Goal: Leave review/rating

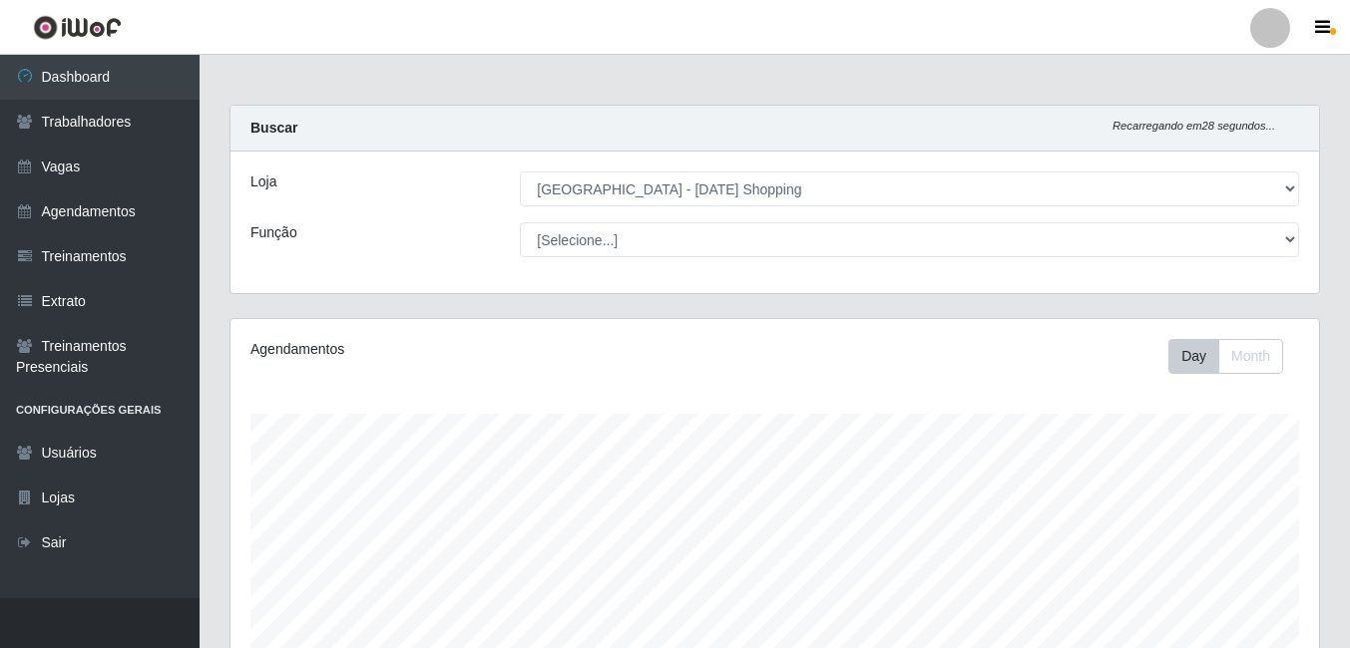
select select "471"
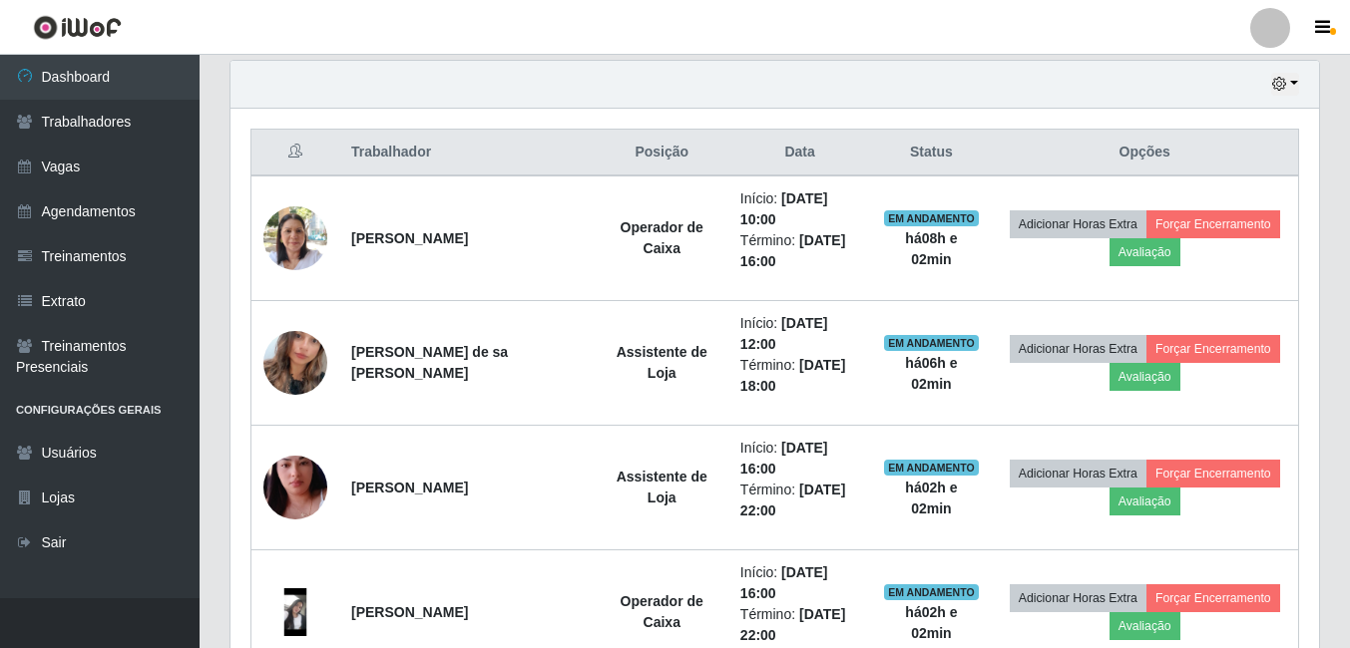
scroll to position [798, 0]
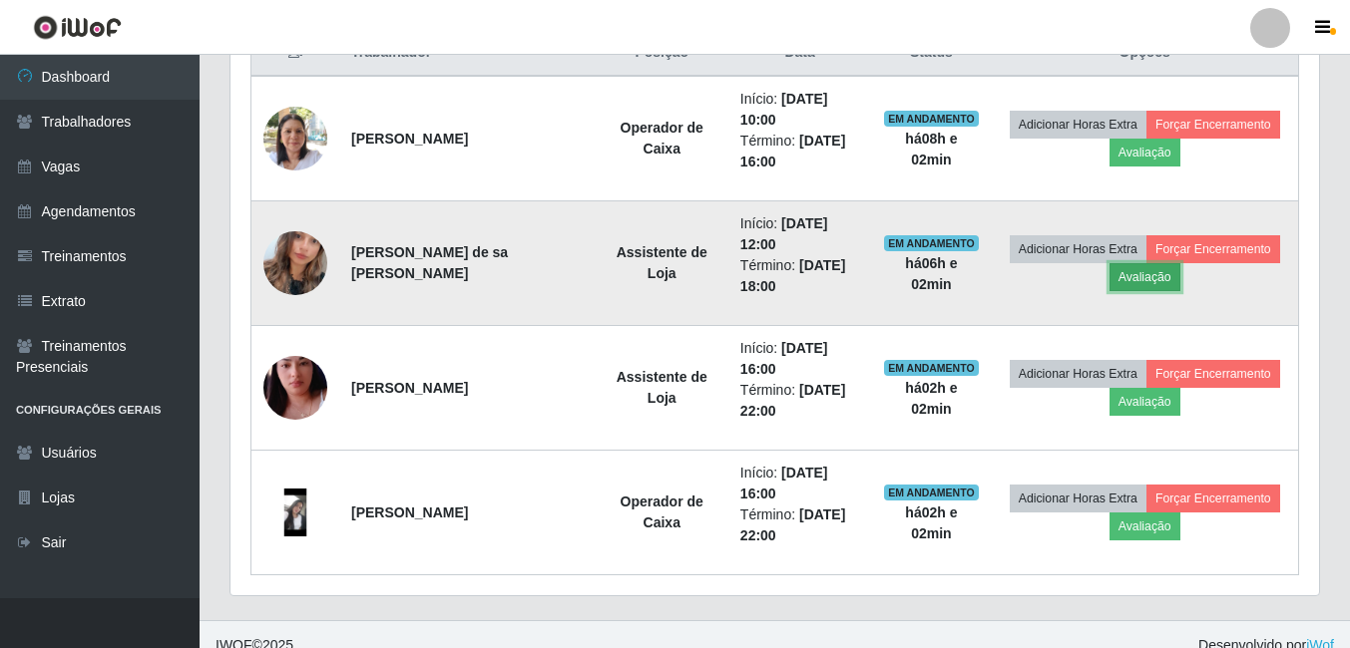
click at [1146, 279] on button "Avaliação" at bounding box center [1144, 277] width 71 height 28
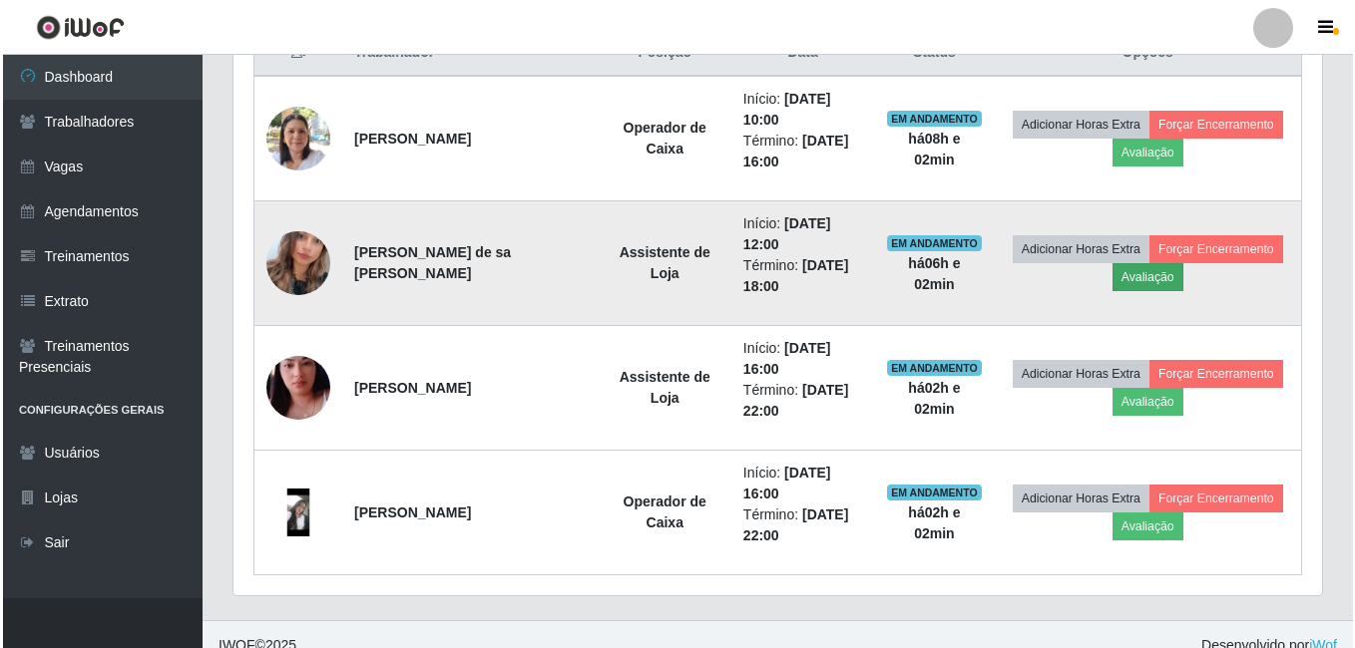
scroll to position [414, 1078]
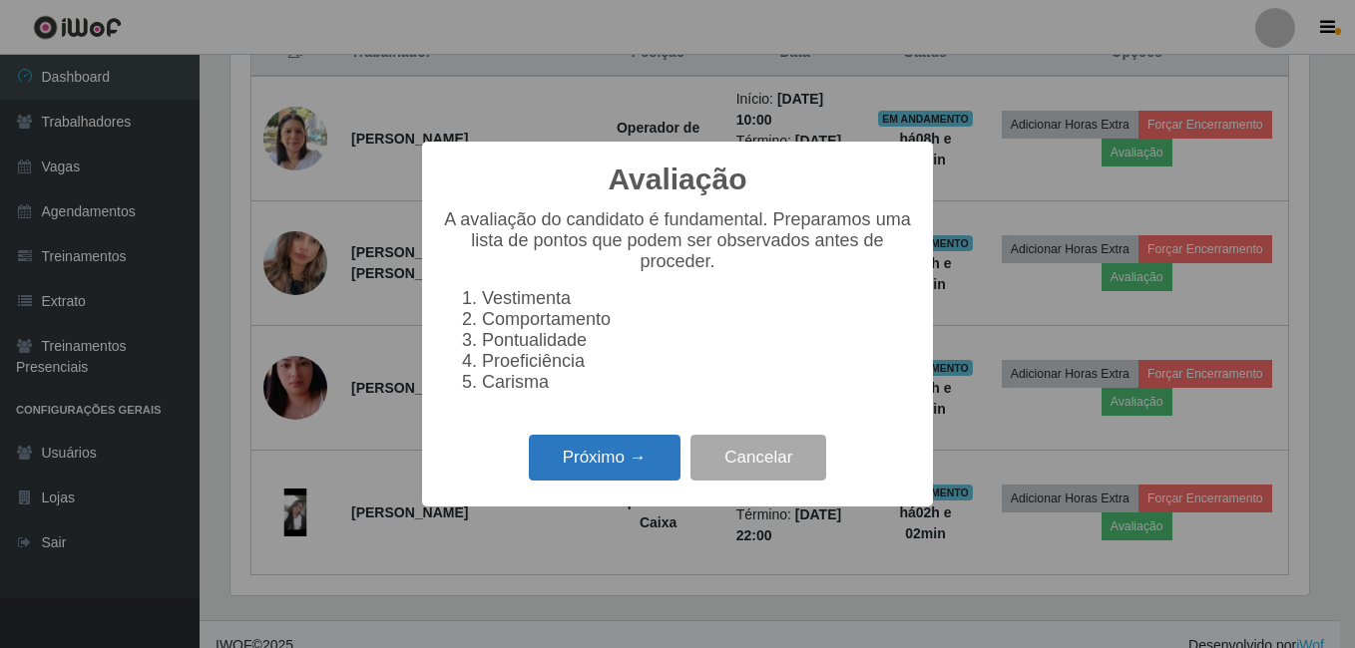
click at [582, 464] on button "Próximo →" at bounding box center [605, 458] width 152 height 47
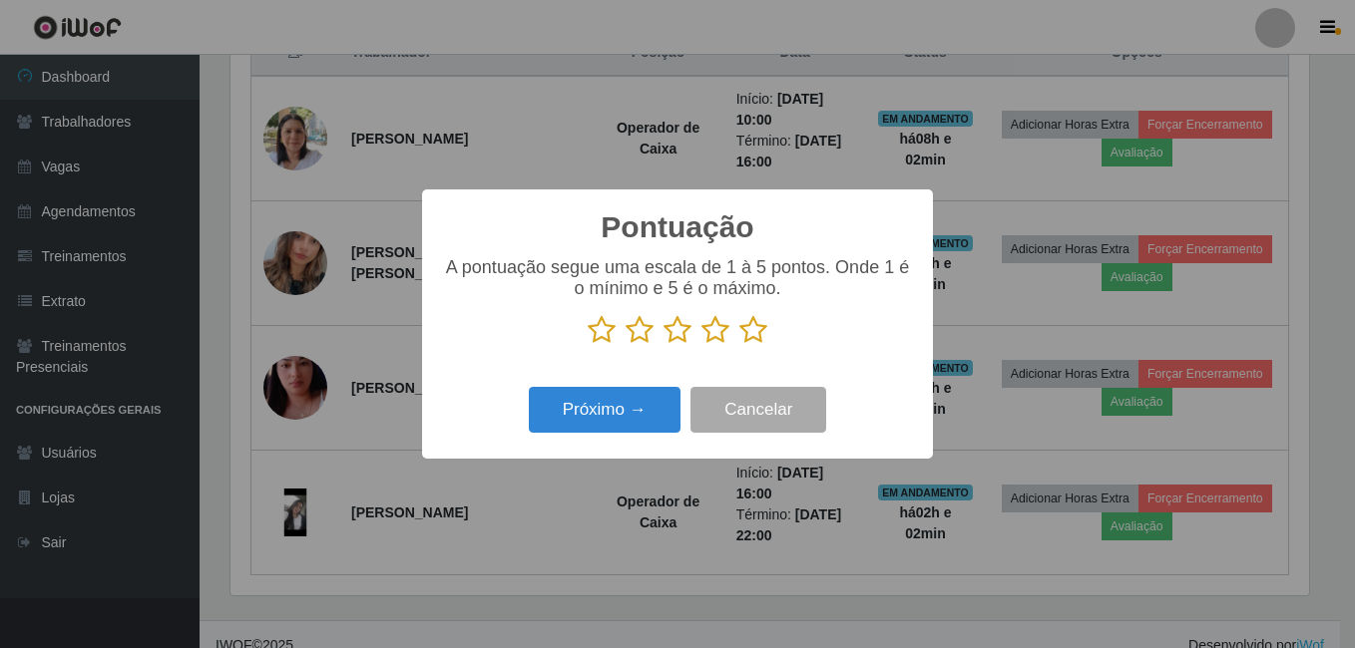
scroll to position [997199, 996535]
click at [755, 336] on icon at bounding box center [753, 330] width 28 height 30
click at [739, 345] on input "radio" at bounding box center [739, 345] width 0 height 0
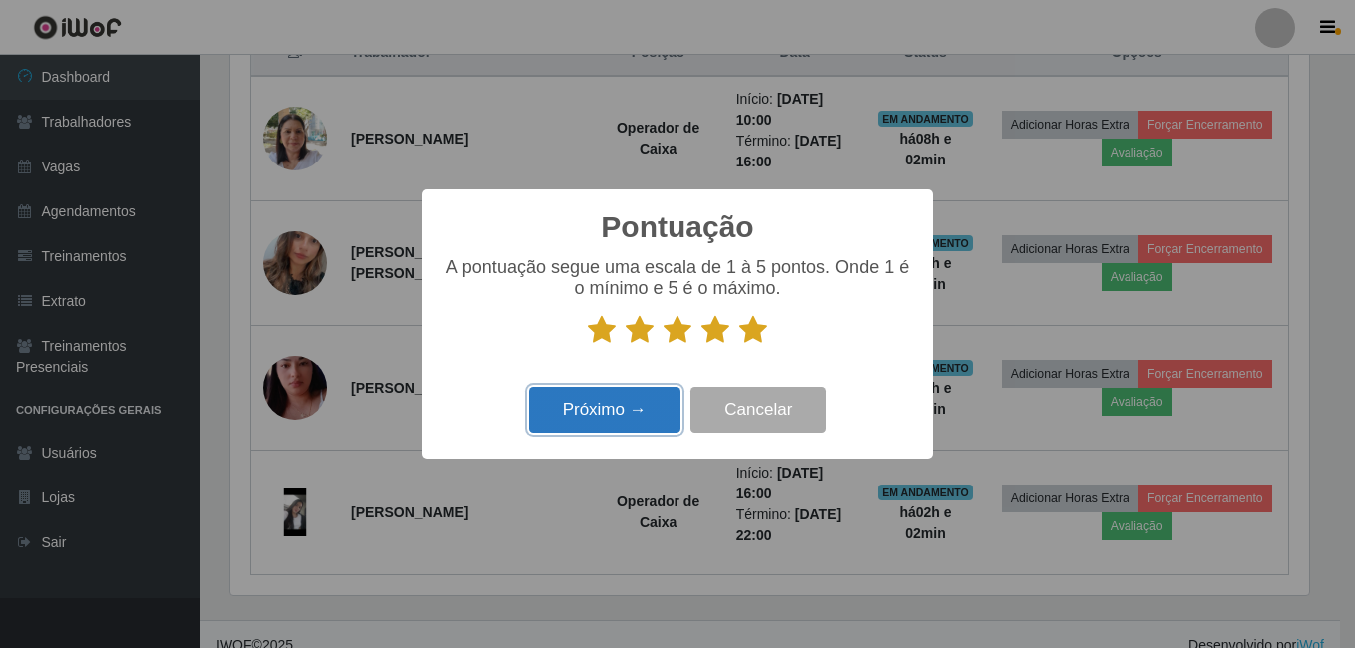
click at [592, 421] on button "Próximo →" at bounding box center [605, 410] width 152 height 47
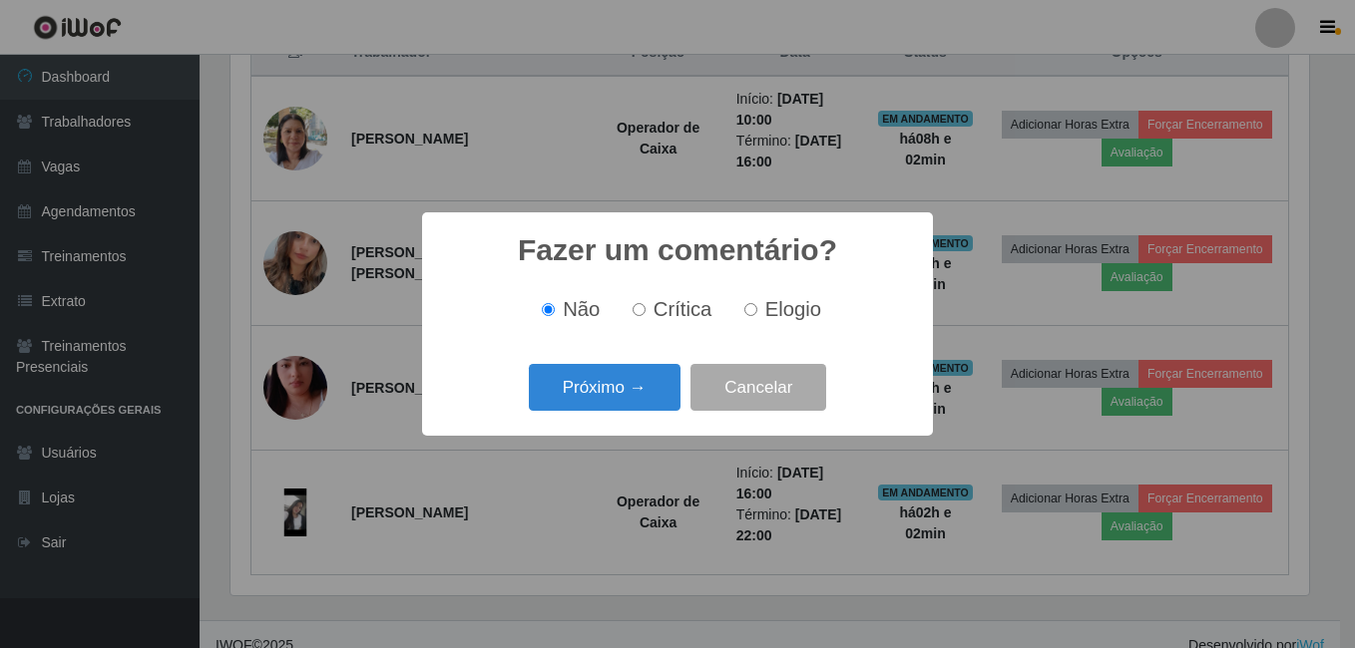
click at [754, 313] on input "Elogio" at bounding box center [750, 309] width 13 height 13
radio input "true"
click at [605, 393] on button "Próximo →" at bounding box center [605, 387] width 152 height 47
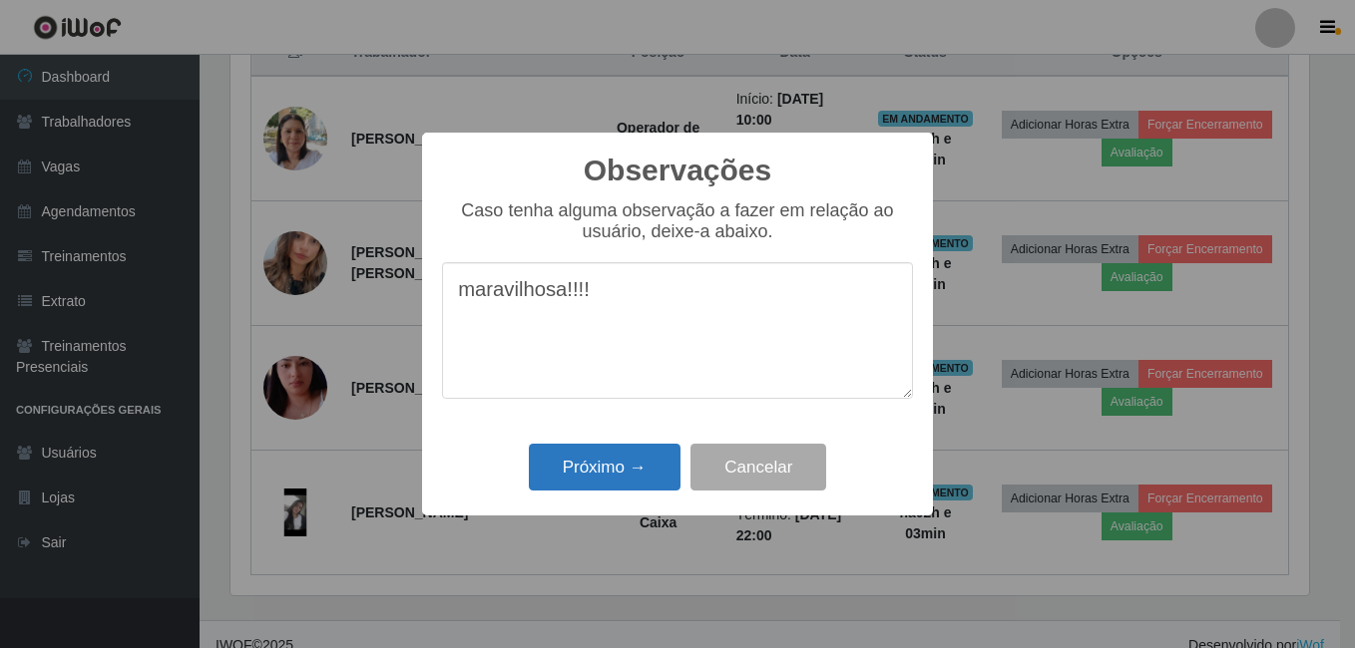
type textarea "maravilhosa!!!!"
click at [613, 464] on button "Próximo →" at bounding box center [605, 467] width 152 height 47
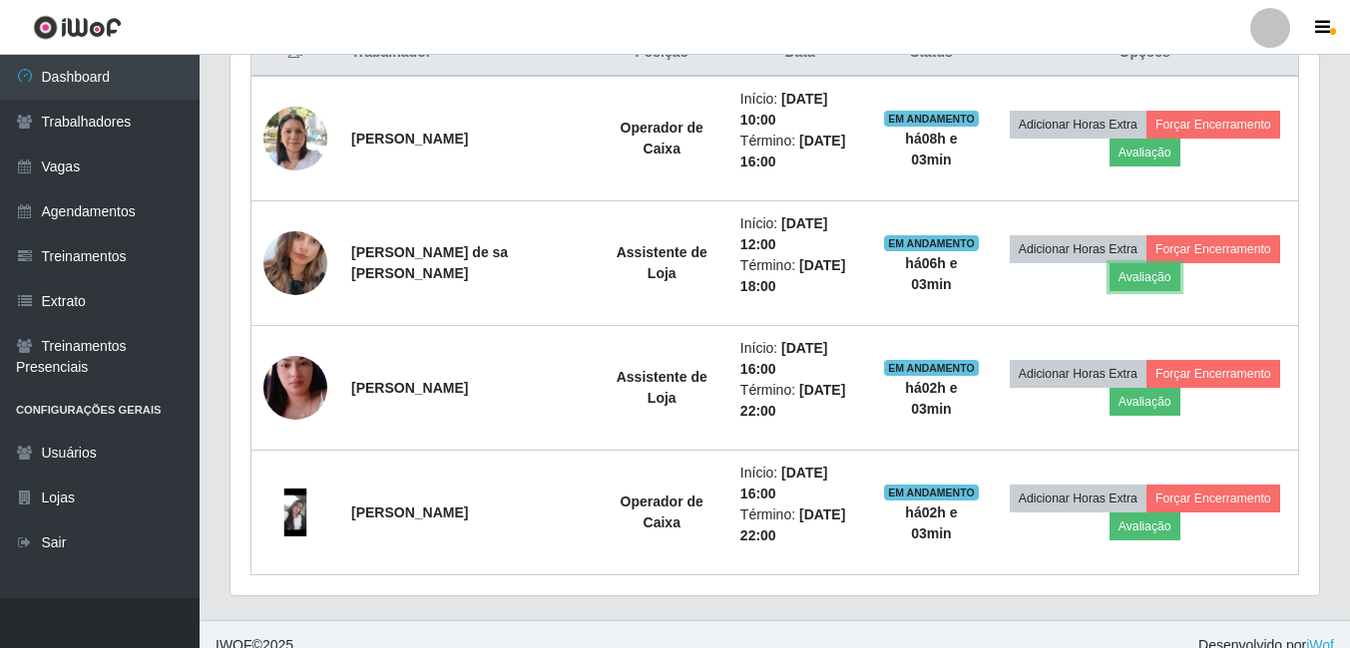
scroll to position [414, 1088]
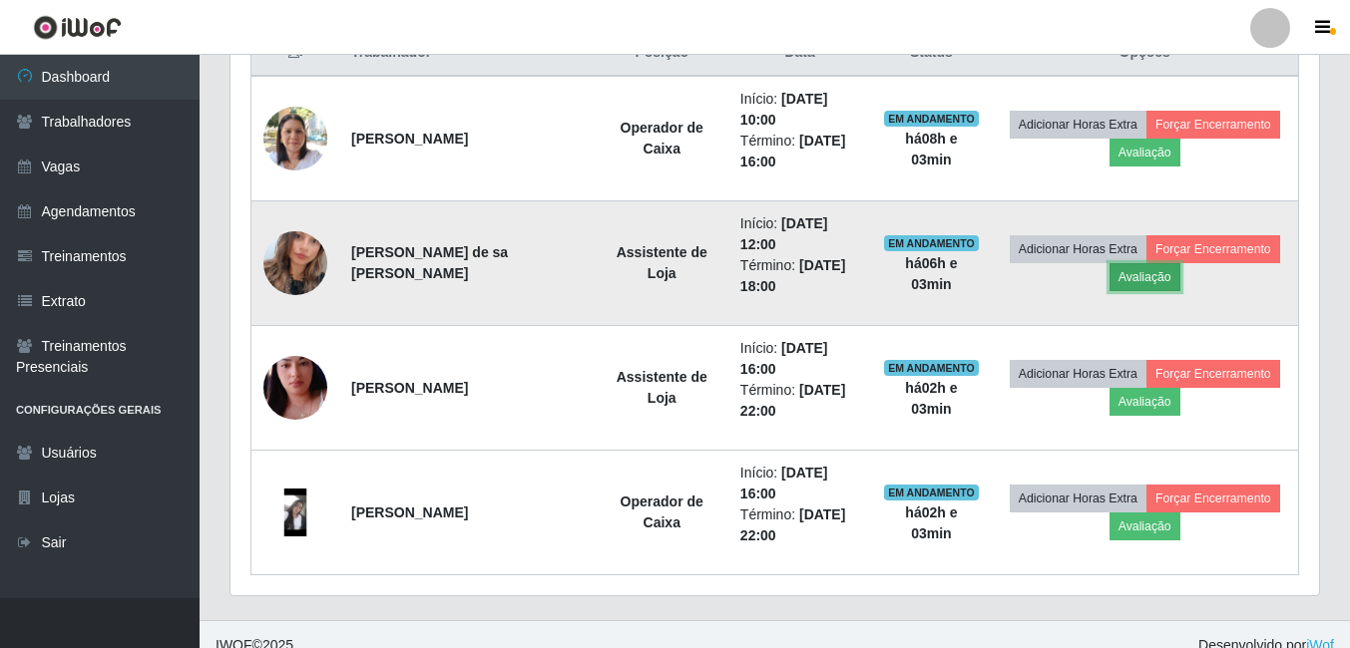
click at [1159, 282] on button "Avaliação" at bounding box center [1144, 277] width 71 height 28
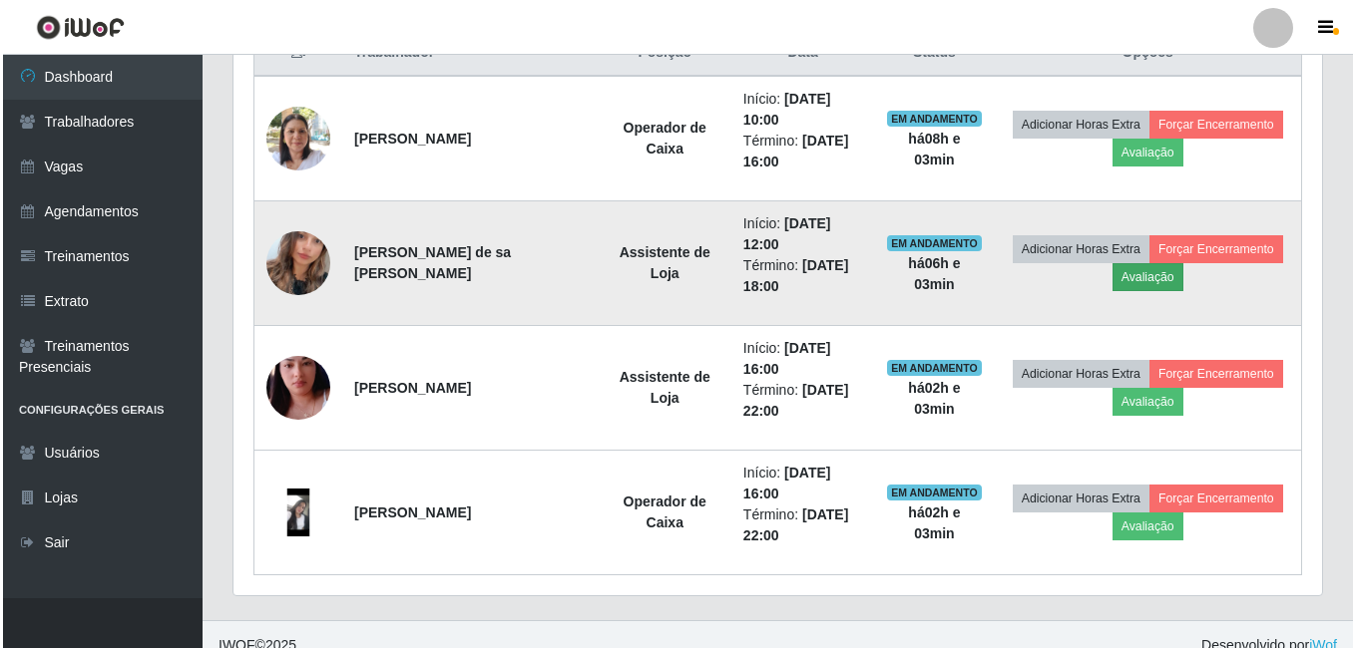
scroll to position [414, 1078]
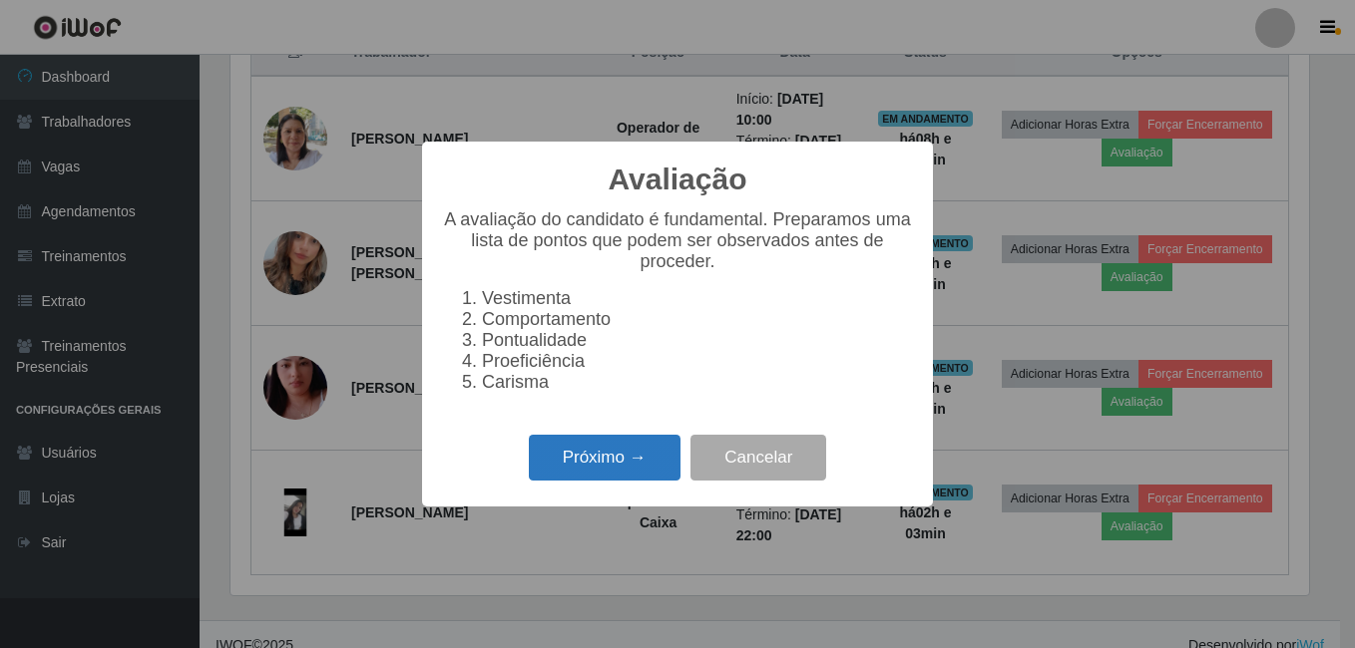
click at [545, 482] on button "Próximo →" at bounding box center [605, 458] width 152 height 47
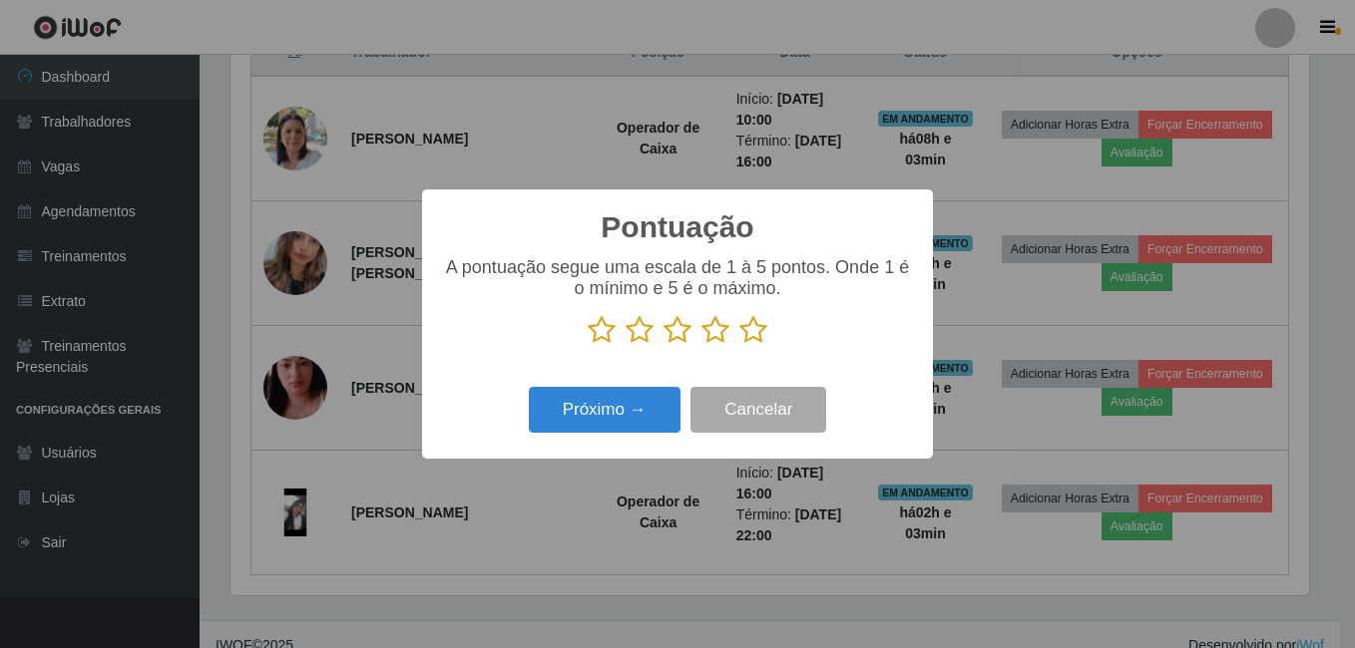
scroll to position [997199, 996535]
drag, startPoint x: 759, startPoint y: 337, endPoint x: 752, endPoint y: 345, distance: 10.6
click at [760, 337] on icon at bounding box center [753, 330] width 28 height 30
click at [739, 345] on input "radio" at bounding box center [739, 345] width 0 height 0
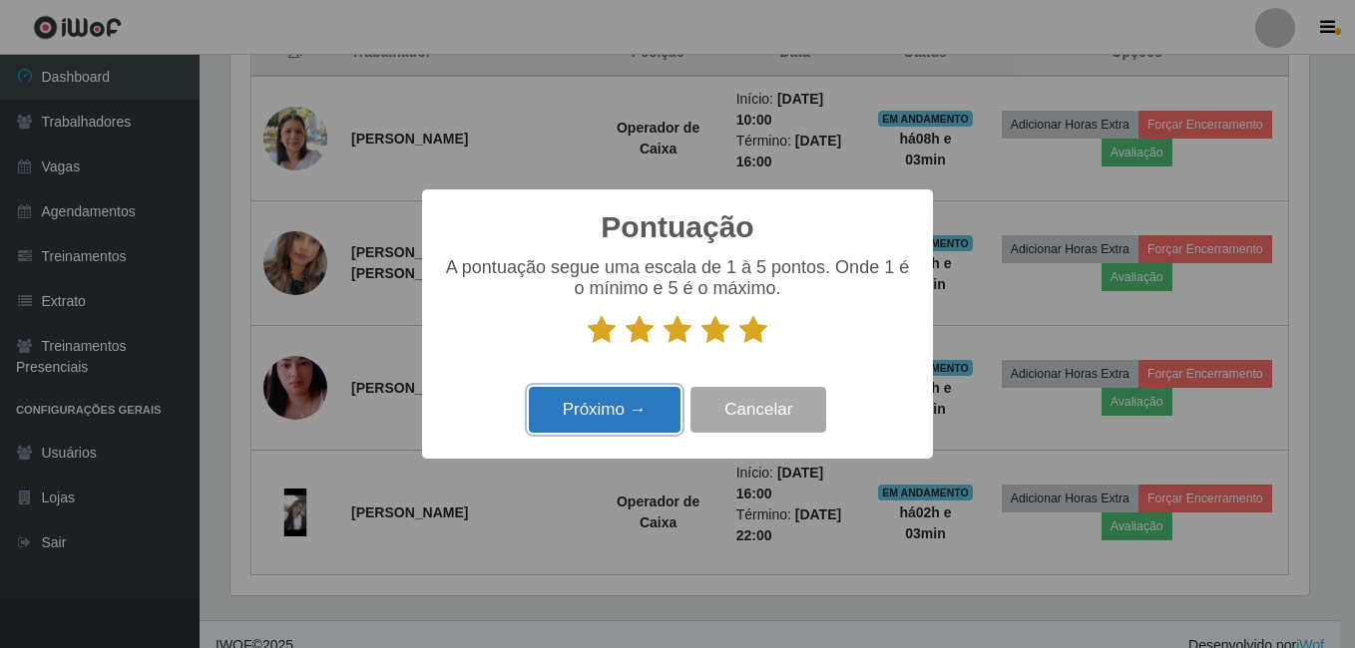
click at [621, 402] on button "Próximo →" at bounding box center [605, 410] width 152 height 47
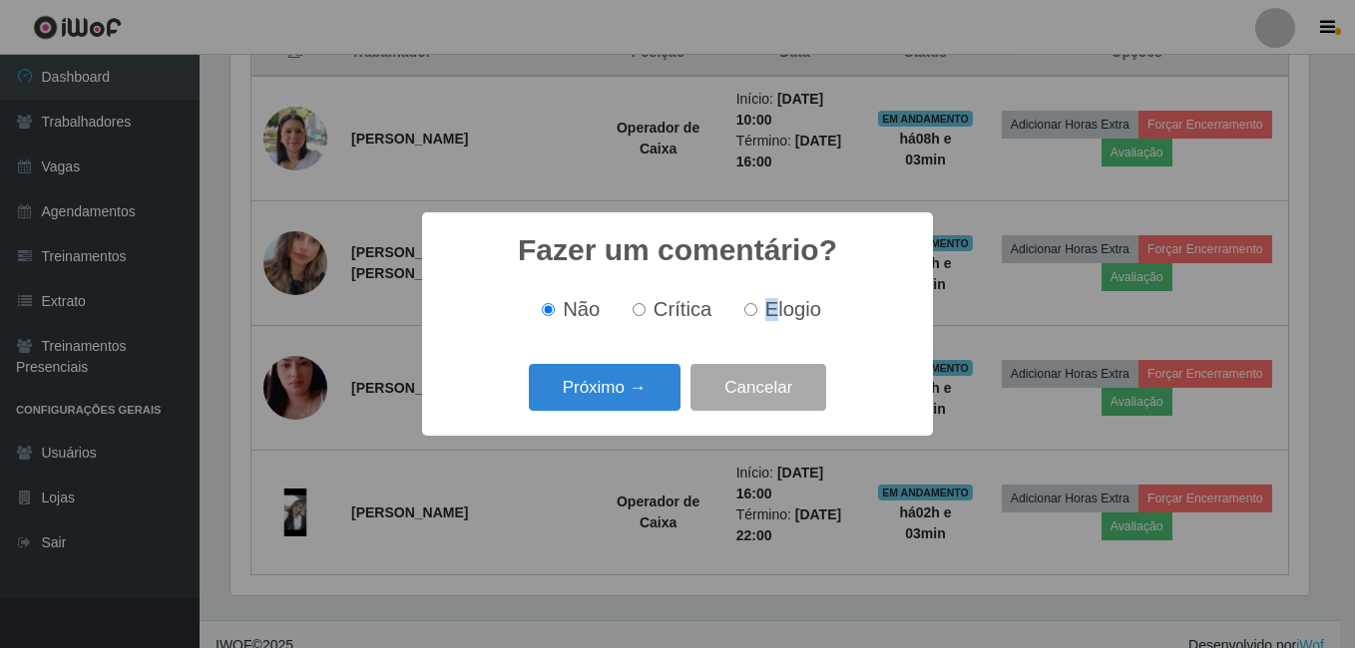
click at [769, 306] on span "Elogio" at bounding box center [793, 309] width 56 height 22
click at [751, 316] on input "Elogio" at bounding box center [750, 309] width 13 height 13
radio input "true"
click at [623, 393] on button "Próximo →" at bounding box center [605, 387] width 152 height 47
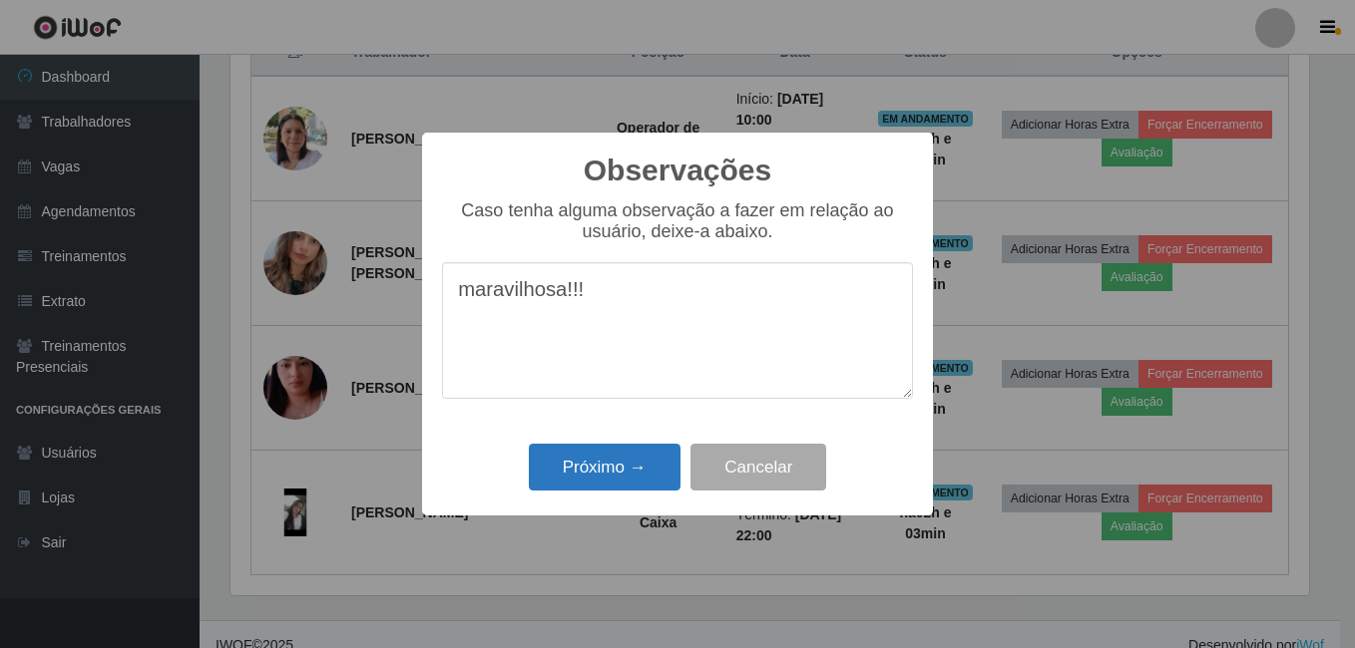
type textarea "maravilhosa!!!"
click at [614, 457] on button "Próximo →" at bounding box center [605, 467] width 152 height 47
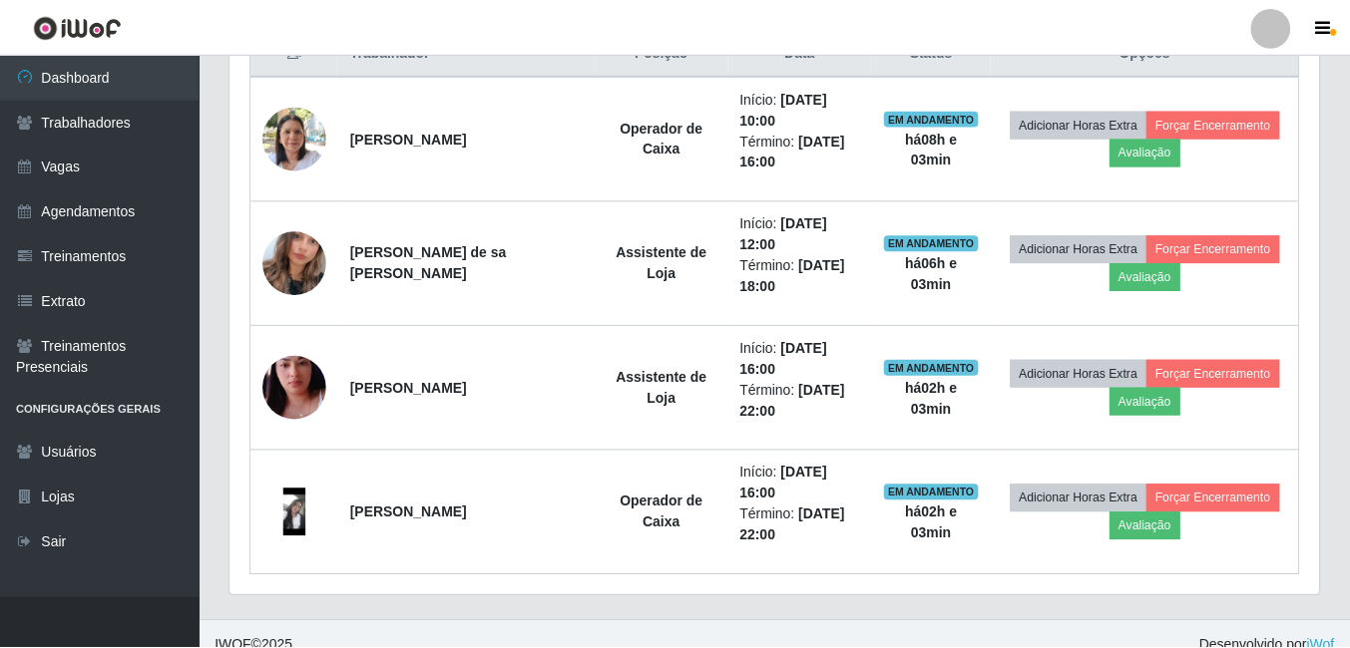
scroll to position [414, 1088]
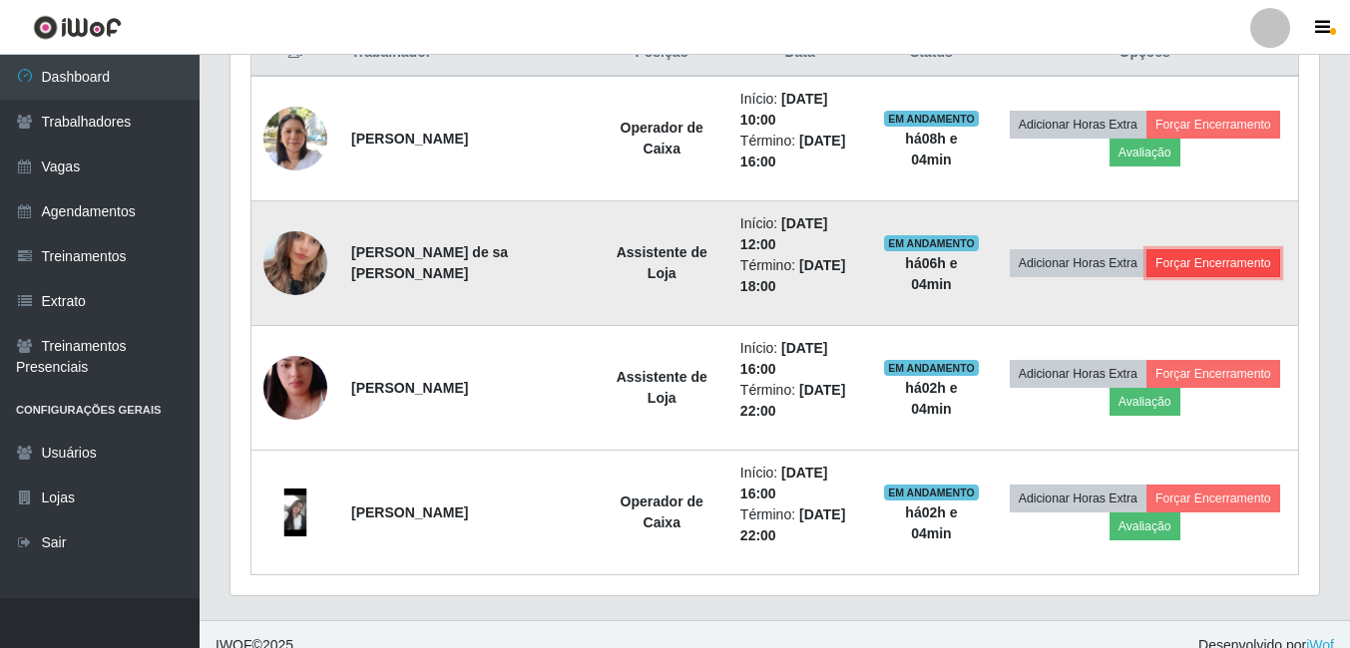
click at [1194, 265] on button "Forçar Encerramento" at bounding box center [1213, 263] width 134 height 28
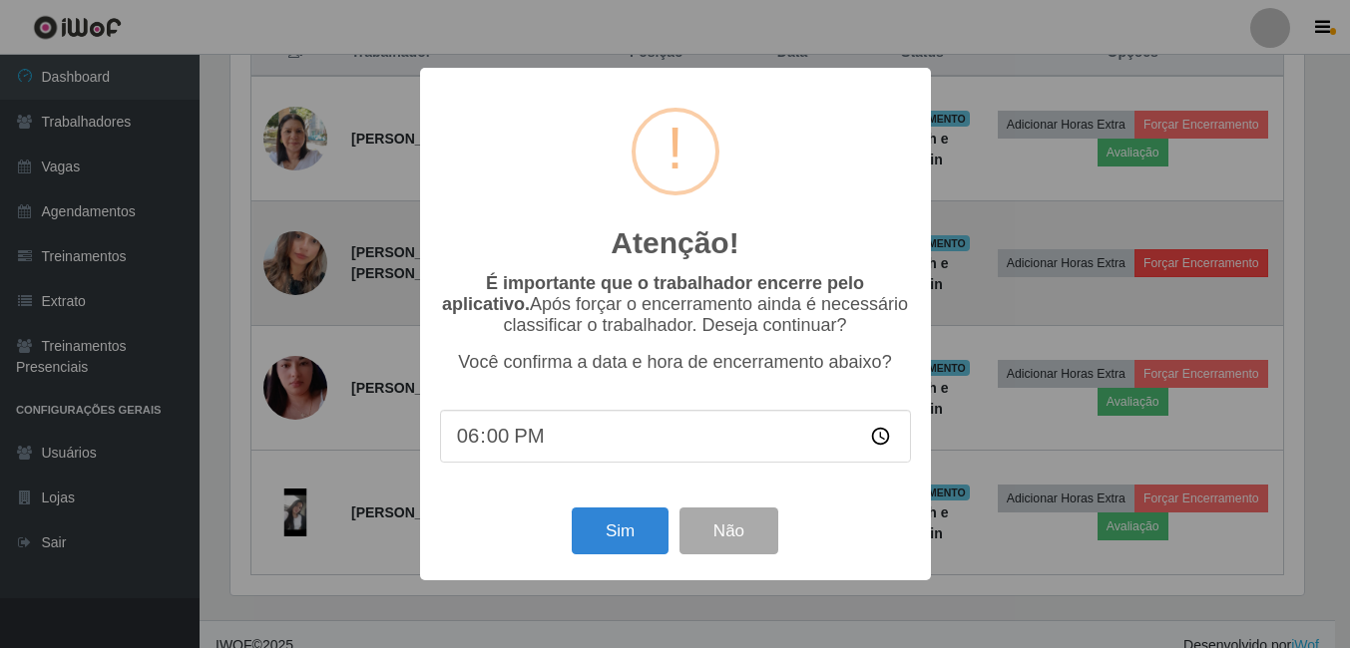
scroll to position [414, 1078]
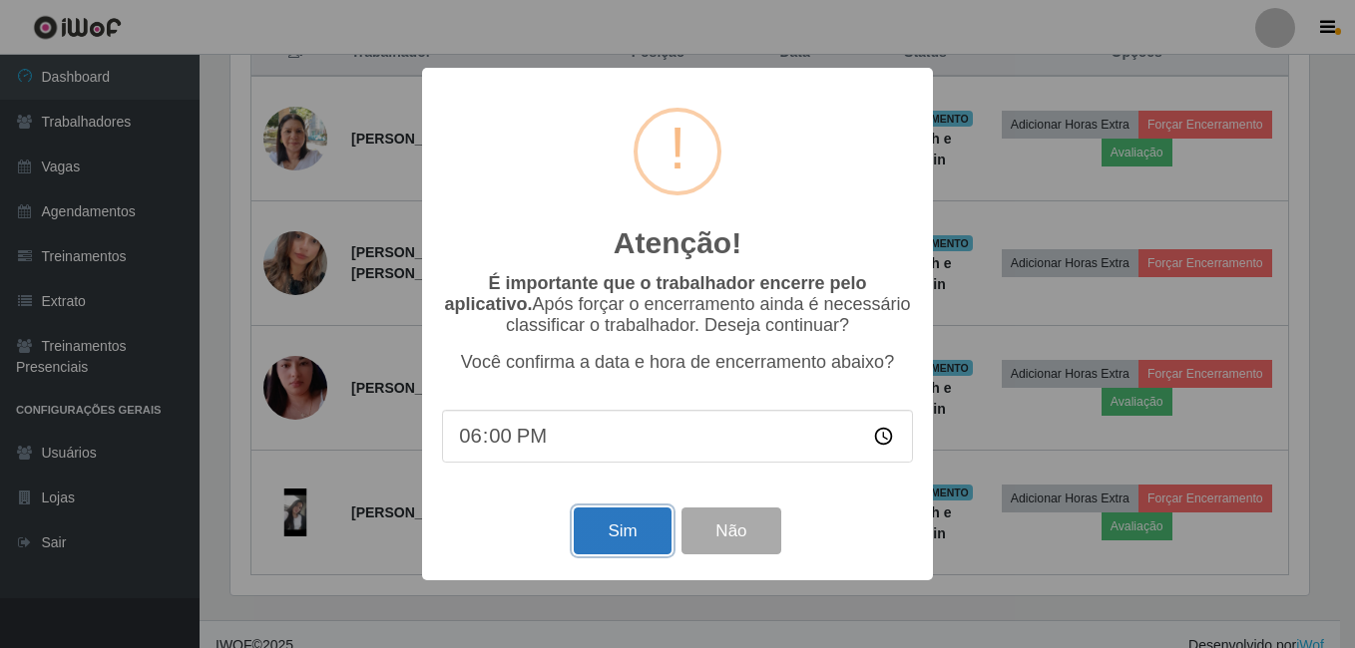
click at [610, 541] on button "Sim" at bounding box center [622, 531] width 97 height 47
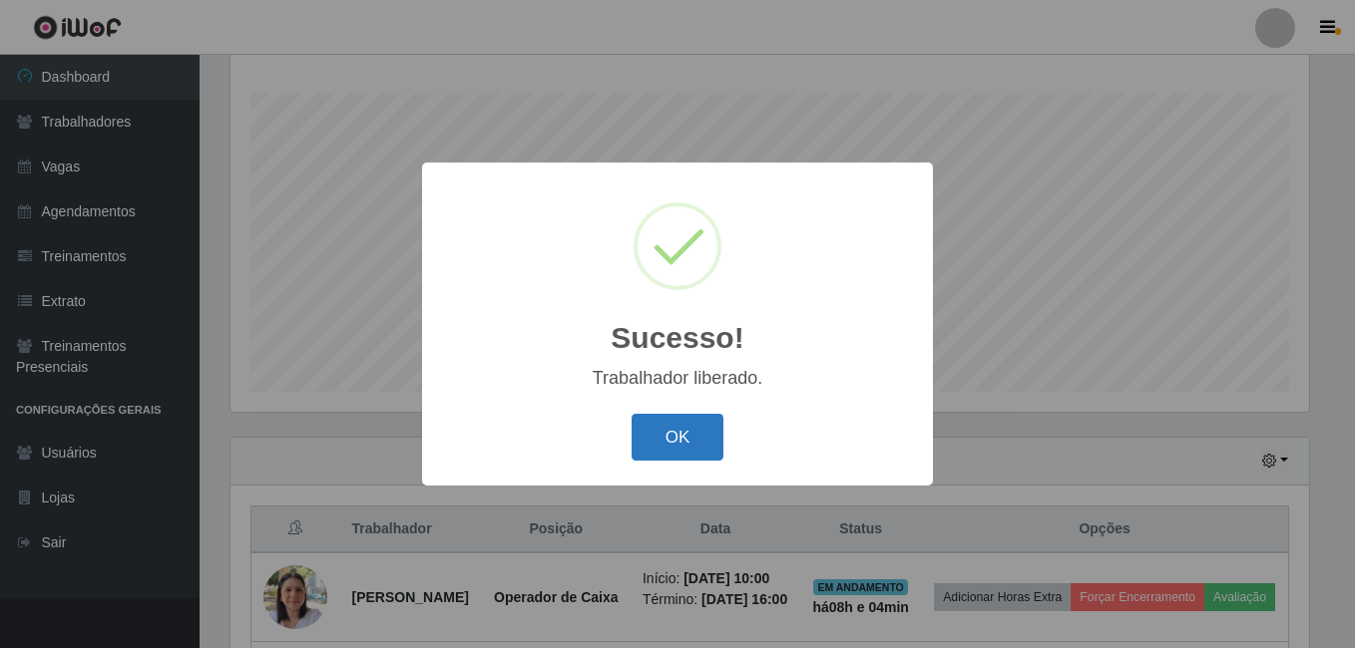
click at [680, 446] on button "OK" at bounding box center [677, 437] width 93 height 47
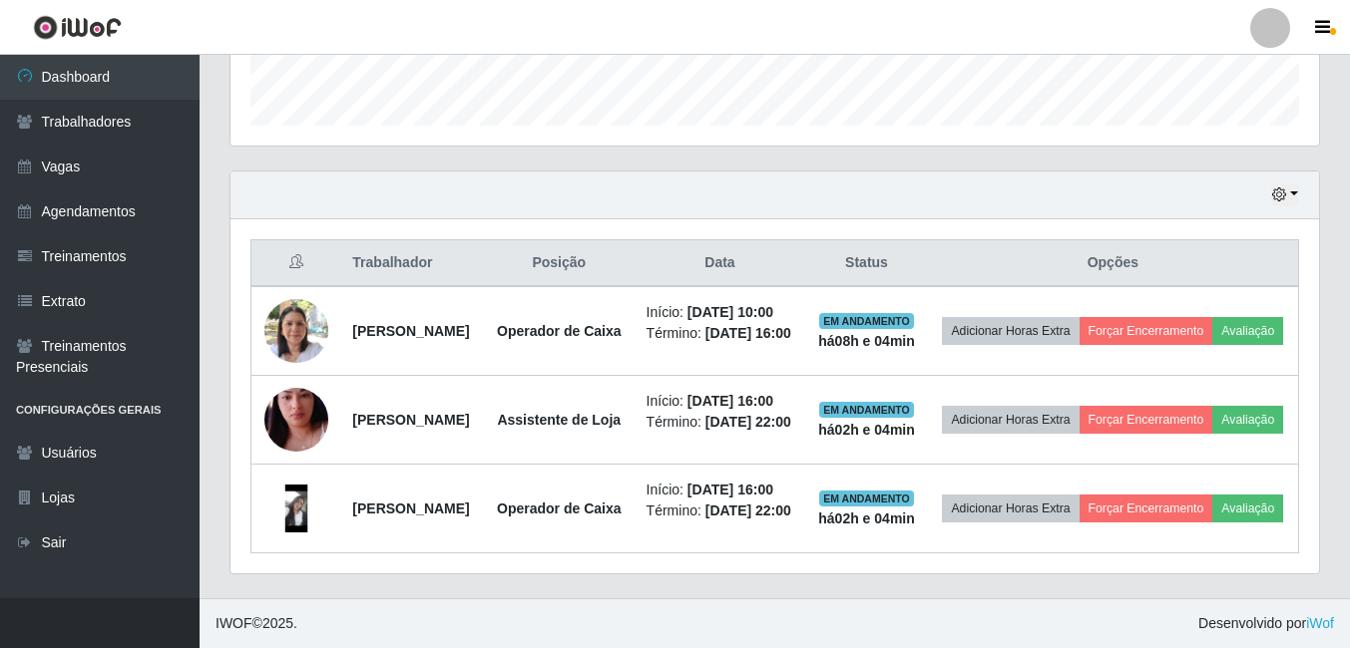
scroll to position [695, 0]
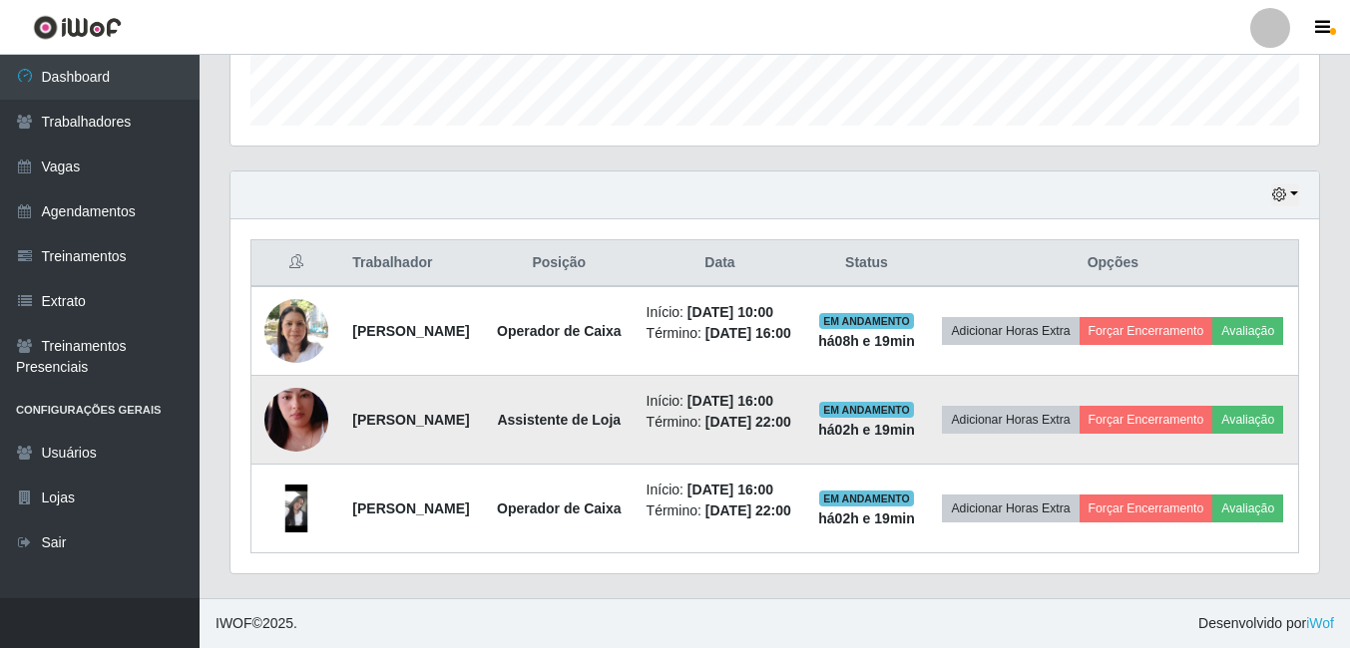
click at [299, 375] on img at bounding box center [296, 420] width 64 height 114
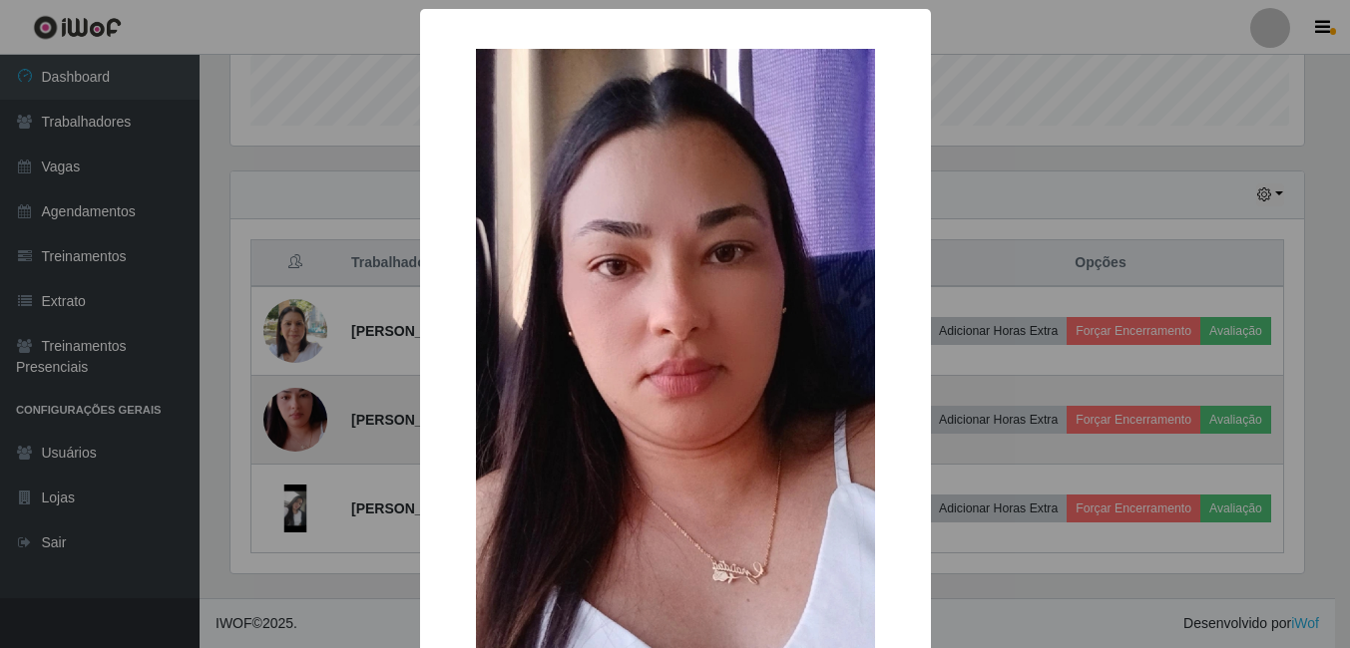
scroll to position [414, 1078]
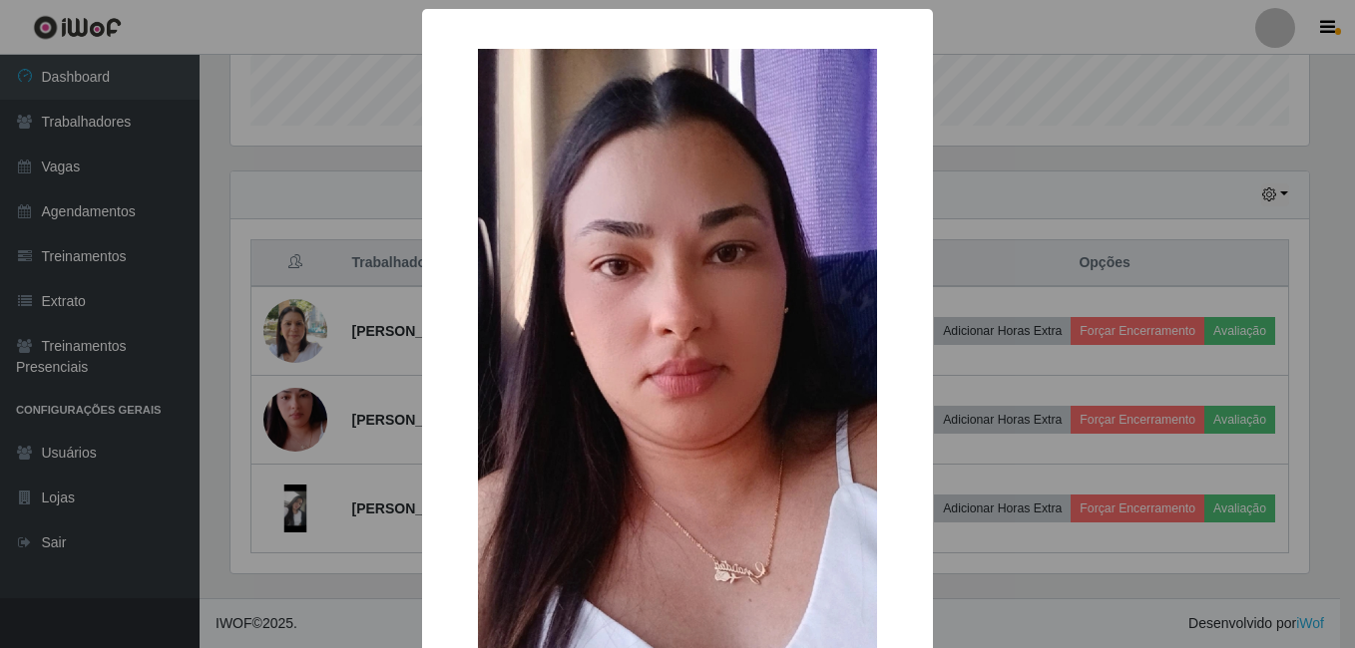
click at [599, 366] on img at bounding box center [677, 403] width 399 height 709
click at [815, 392] on img at bounding box center [677, 403] width 399 height 709
click at [968, 410] on div "× OK Cancel" at bounding box center [677, 324] width 1355 height 648
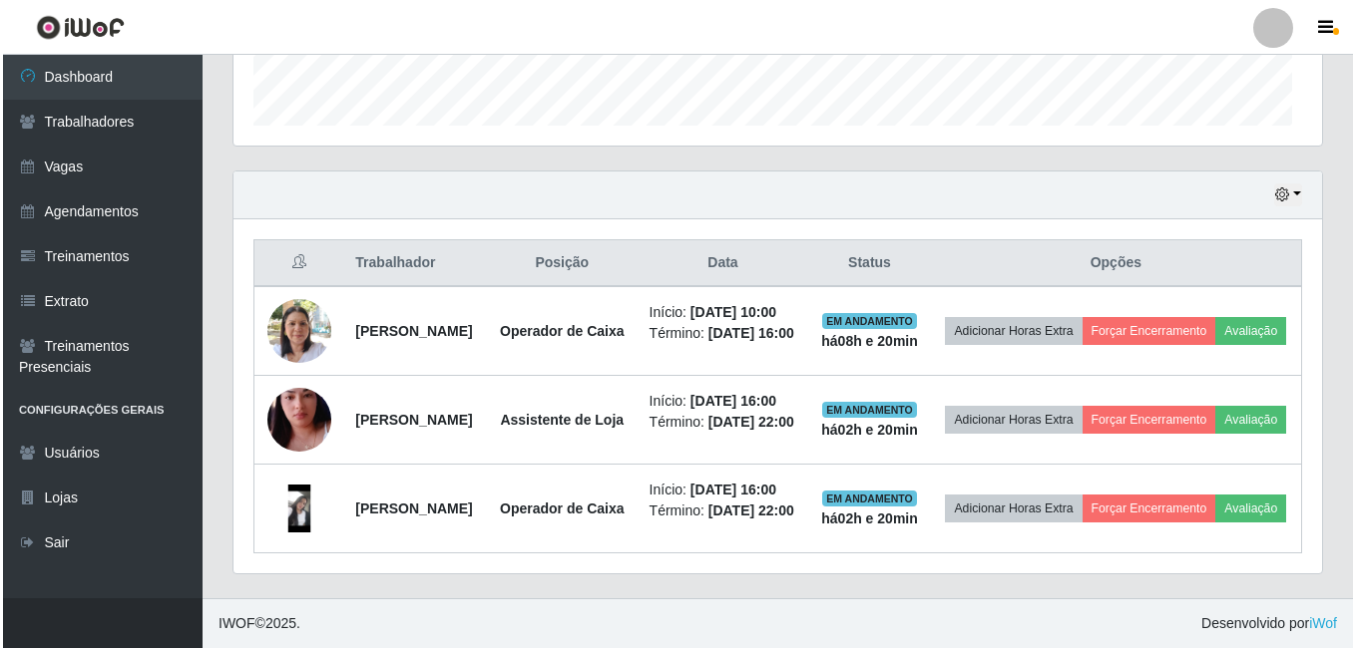
scroll to position [414, 1088]
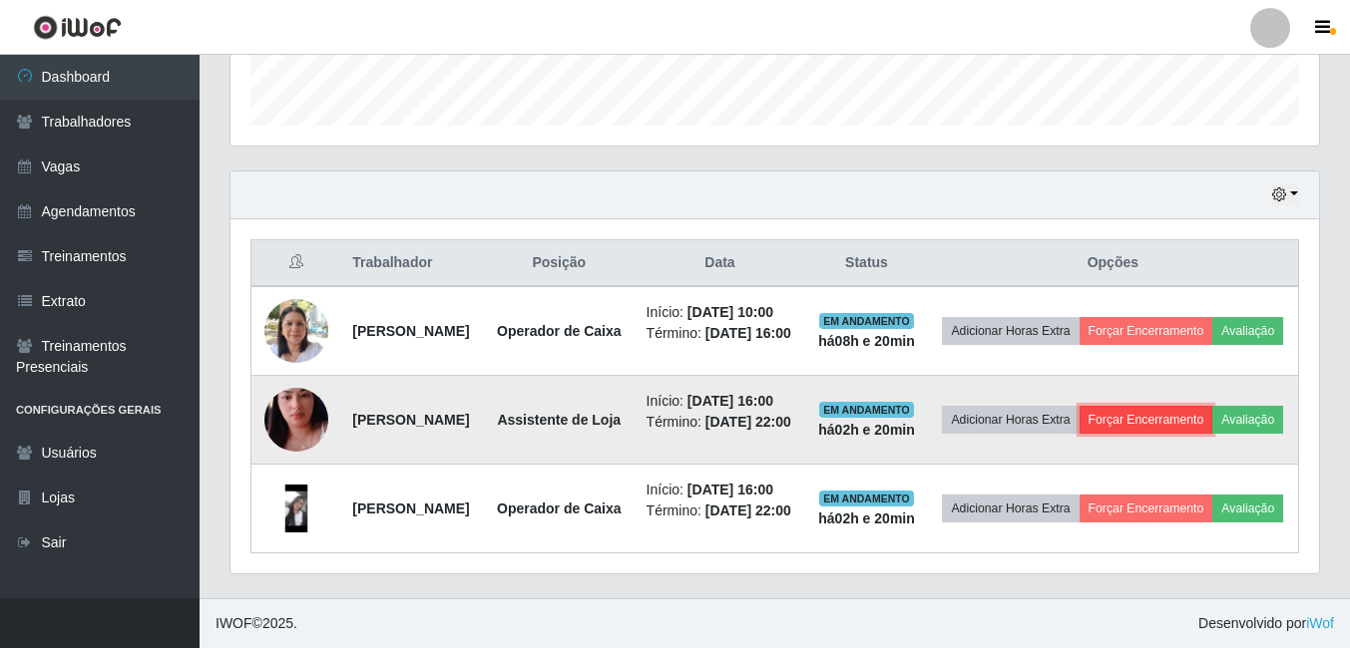
click at [1213, 406] on button "Forçar Encerramento" at bounding box center [1146, 420] width 134 height 28
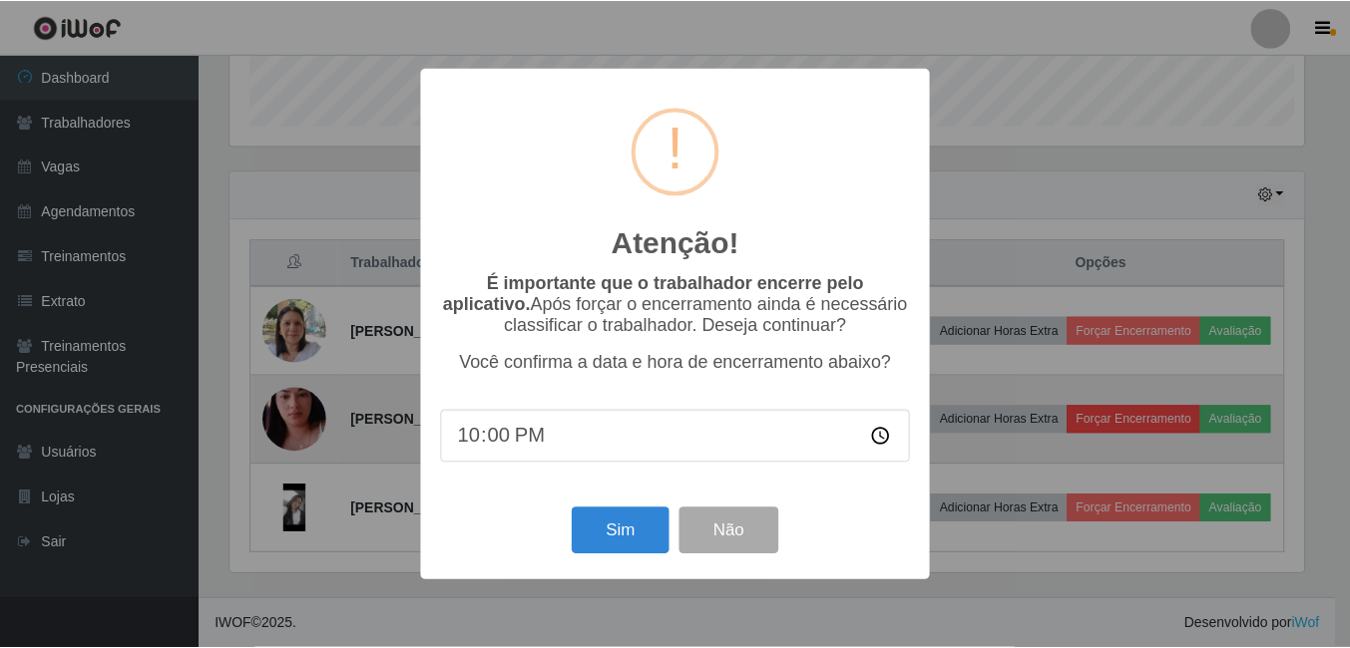
scroll to position [414, 1078]
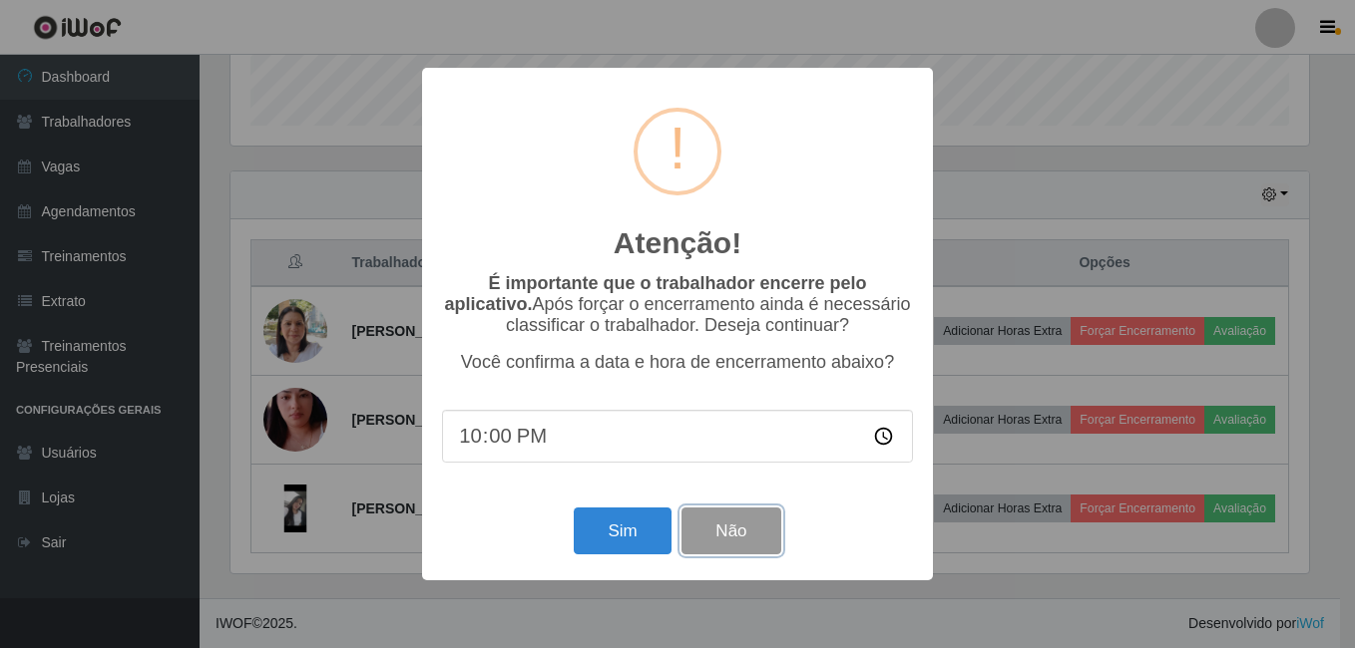
click at [739, 539] on button "Não" at bounding box center [730, 531] width 99 height 47
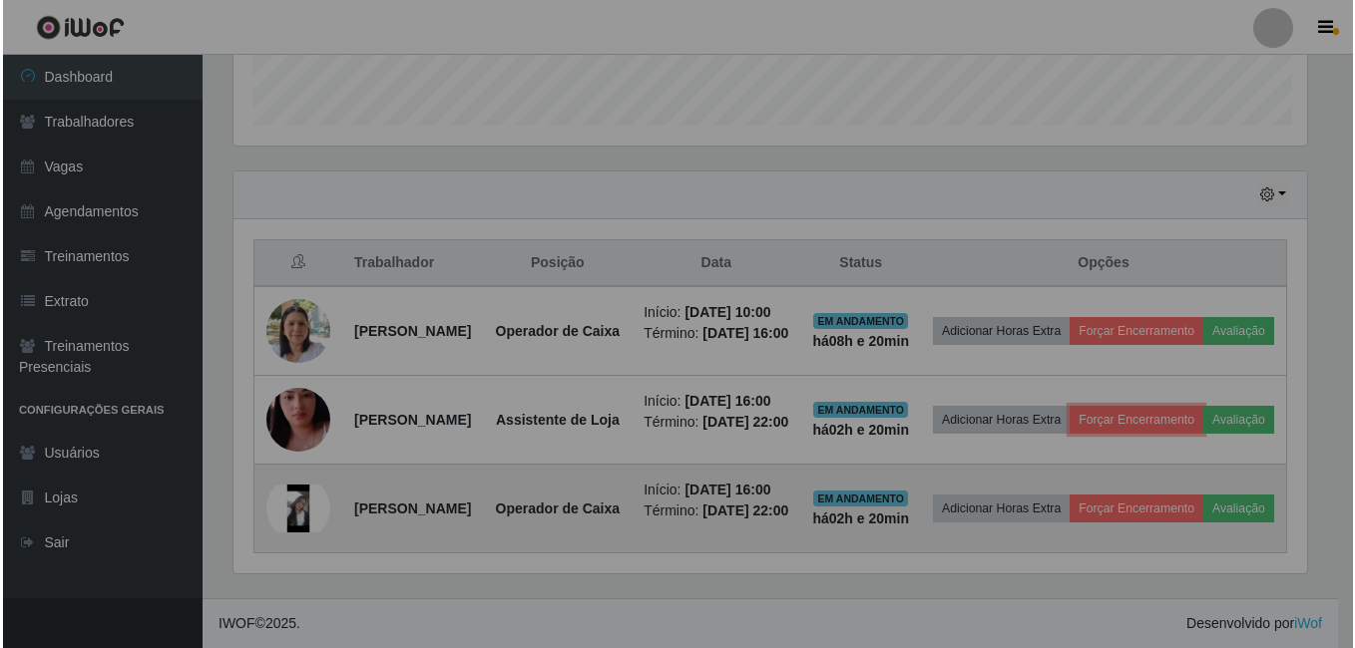
scroll to position [414, 1088]
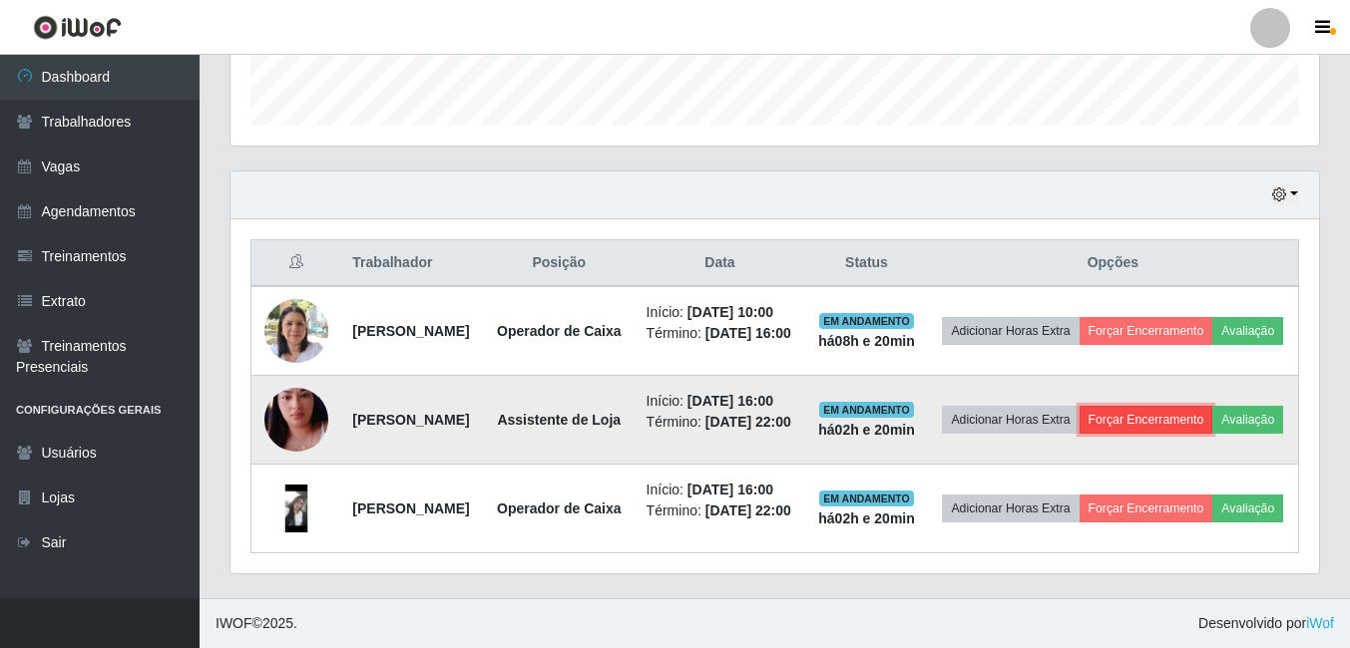
click at [1213, 406] on button "Forçar Encerramento" at bounding box center [1146, 420] width 134 height 28
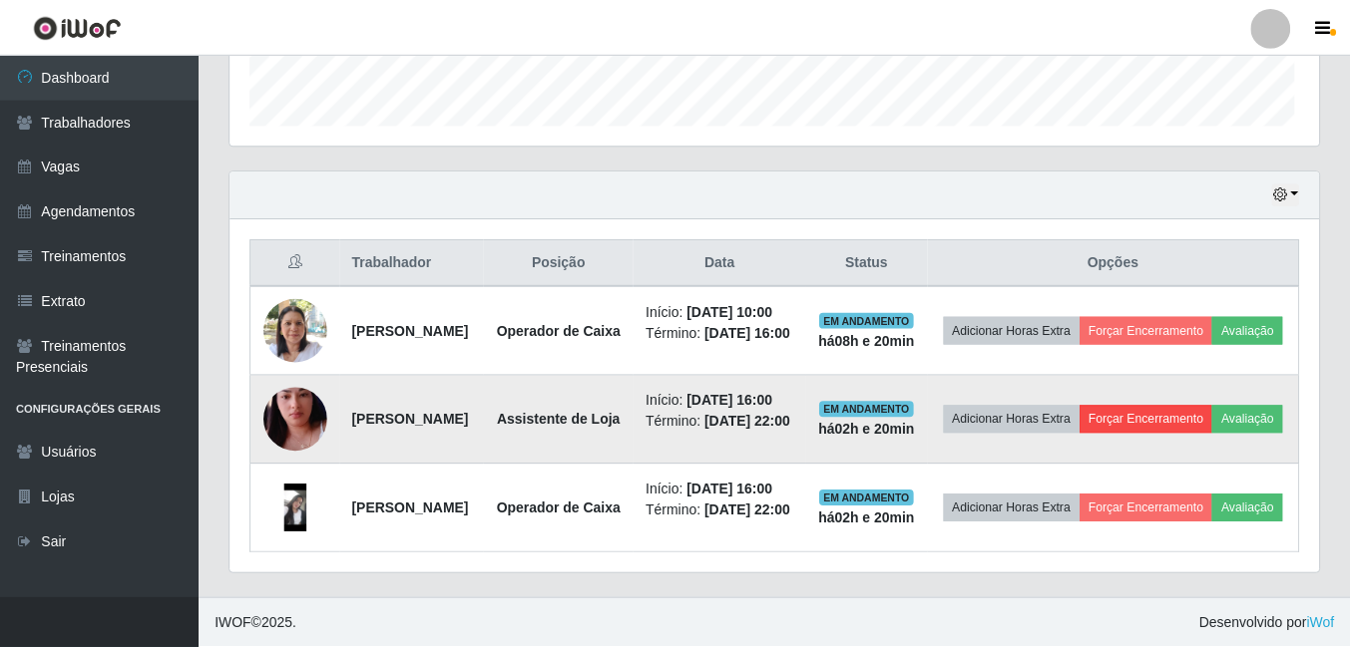
scroll to position [414, 1078]
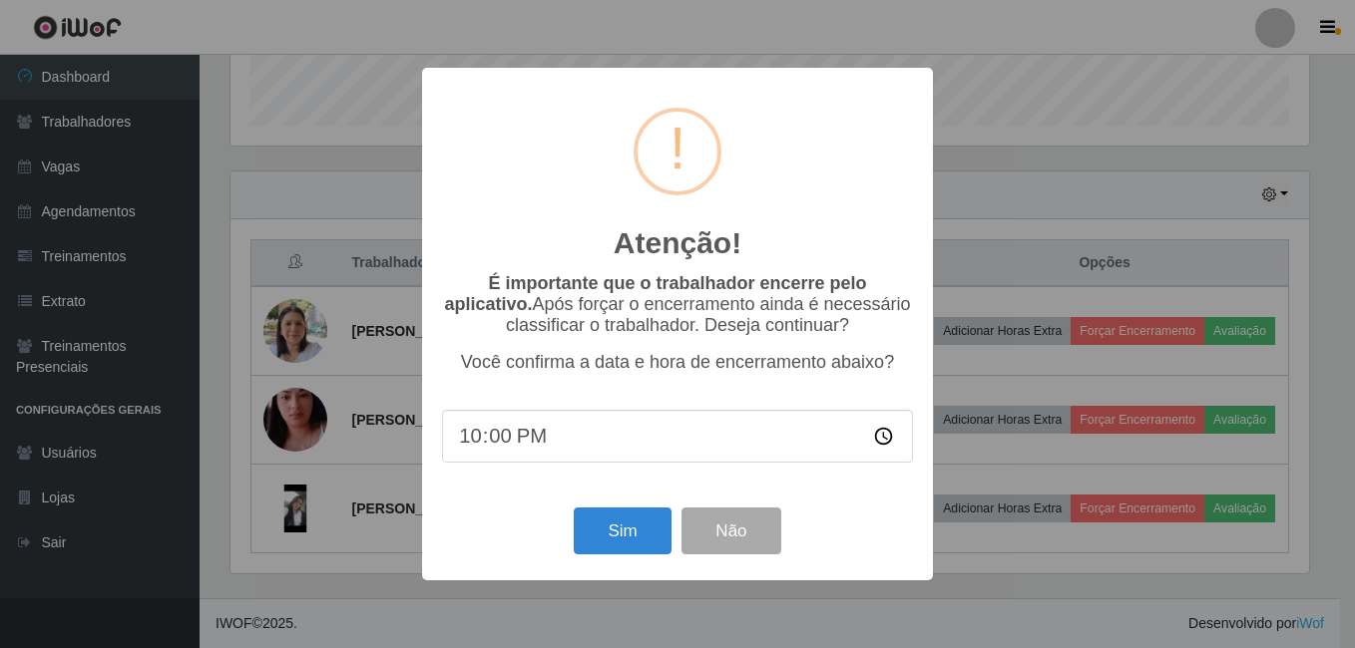
click at [531, 442] on input "22:00" at bounding box center [677, 436] width 471 height 53
type input "18:20"
click at [605, 536] on button "Sim" at bounding box center [622, 531] width 97 height 47
